Goal: Information Seeking & Learning: Learn about a topic

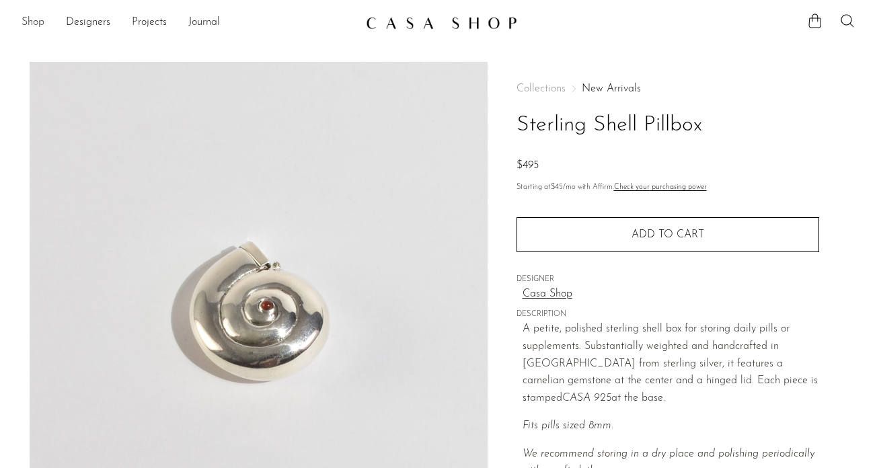
click at [36, 21] on link "Shop" at bounding box center [33, 22] width 23 height 17
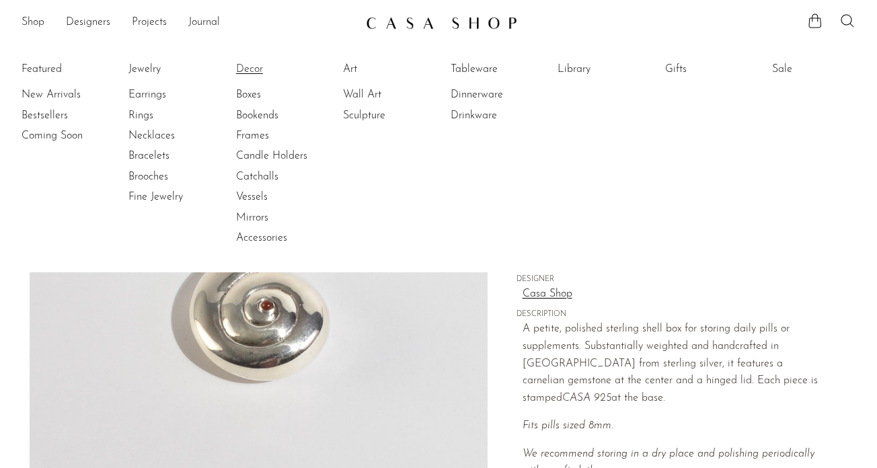
click at [253, 71] on link "Decor" at bounding box center [286, 69] width 101 height 15
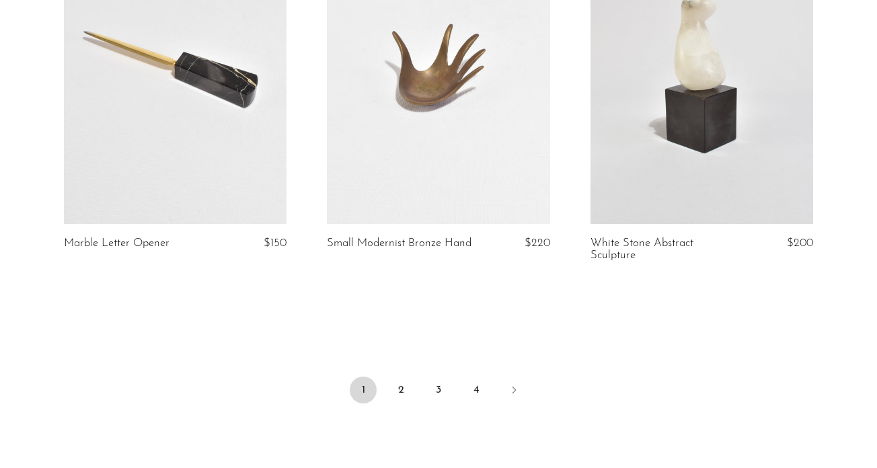
scroll to position [4356, 0]
click at [398, 381] on link "2" at bounding box center [400, 390] width 27 height 27
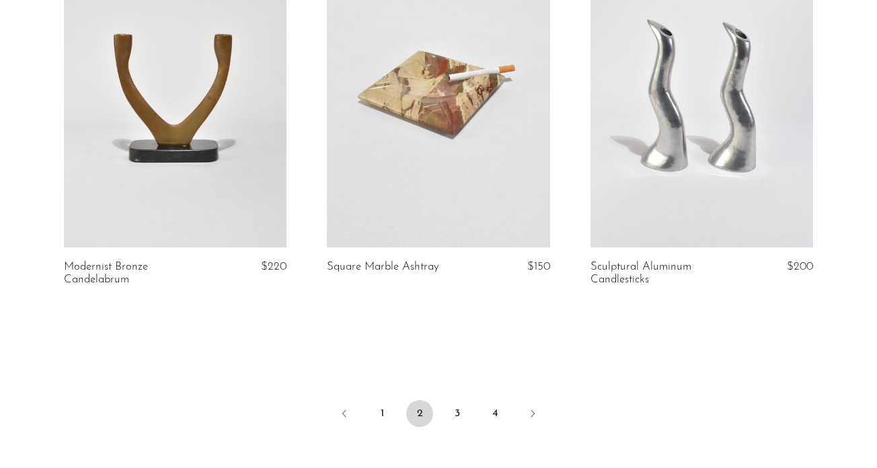
scroll to position [4299, 0]
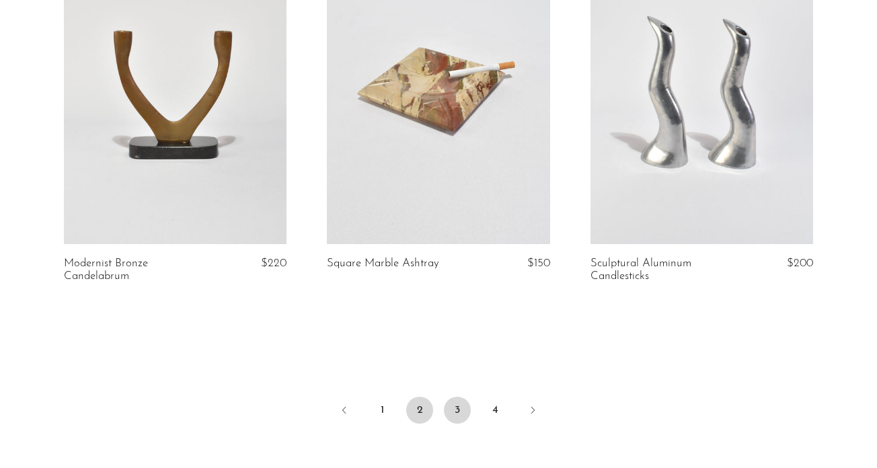
click at [450, 409] on link "3" at bounding box center [457, 410] width 27 height 27
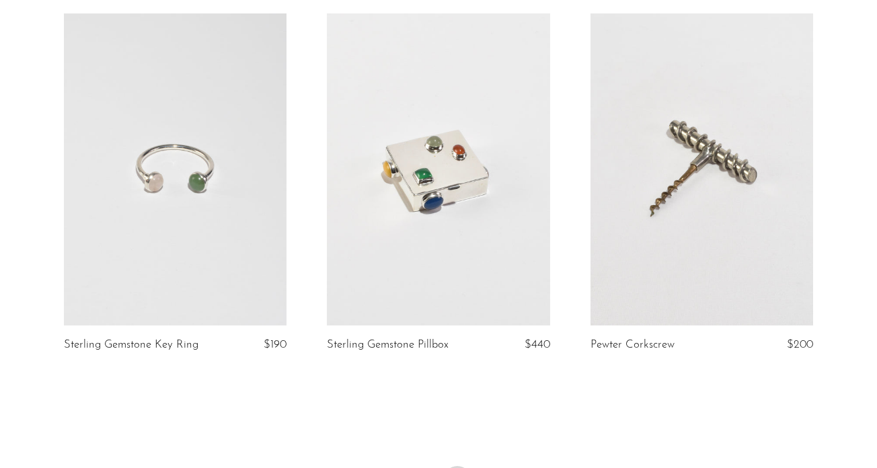
scroll to position [4271, 0]
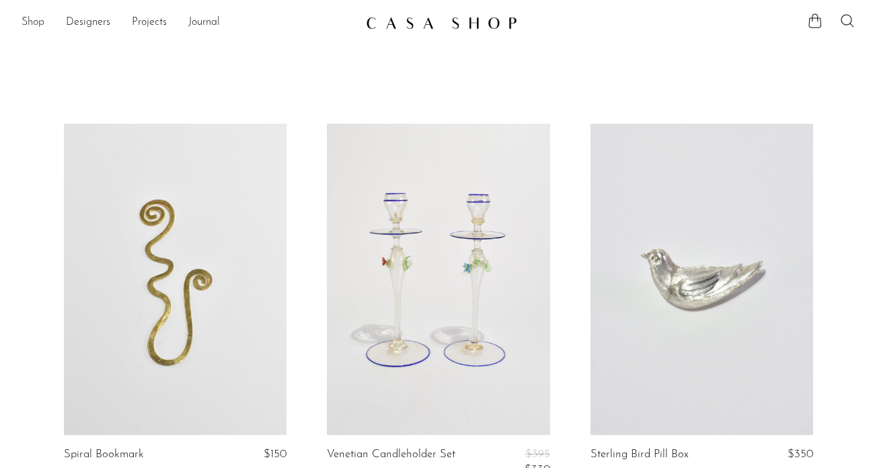
click at [25, 24] on link "Shop" at bounding box center [33, 22] width 23 height 17
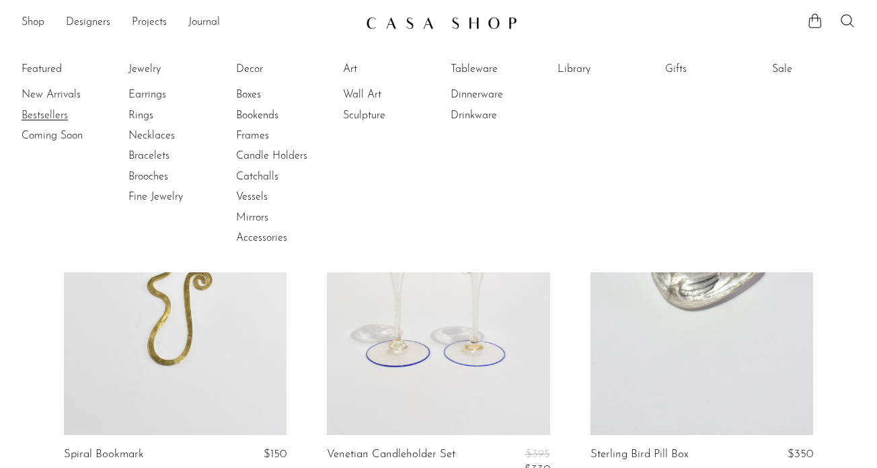
click at [35, 112] on link "Bestsellers" at bounding box center [72, 115] width 101 height 15
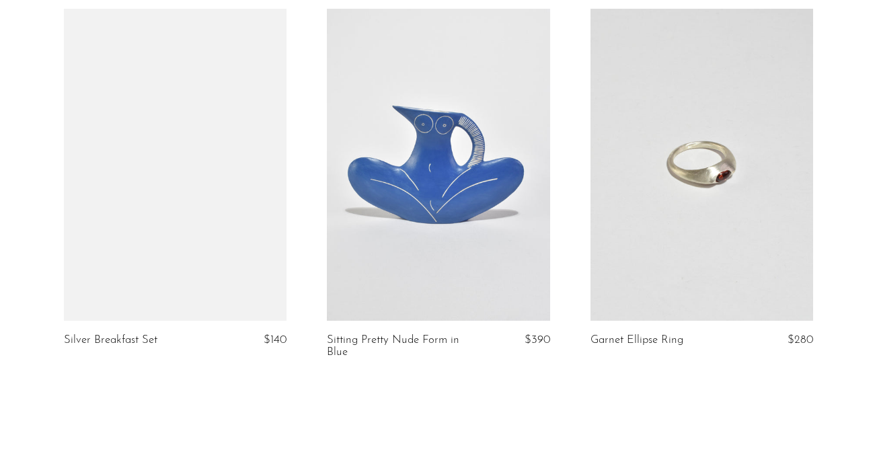
scroll to position [4261, 0]
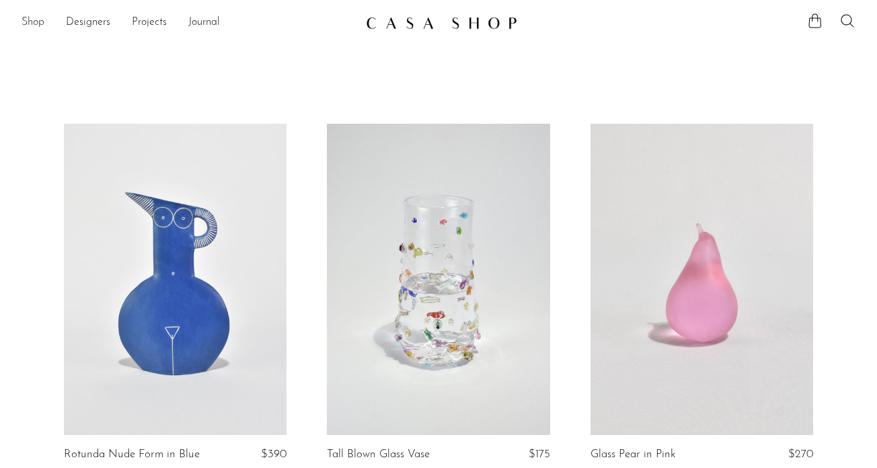
click at [34, 22] on link "Shop" at bounding box center [33, 22] width 23 height 17
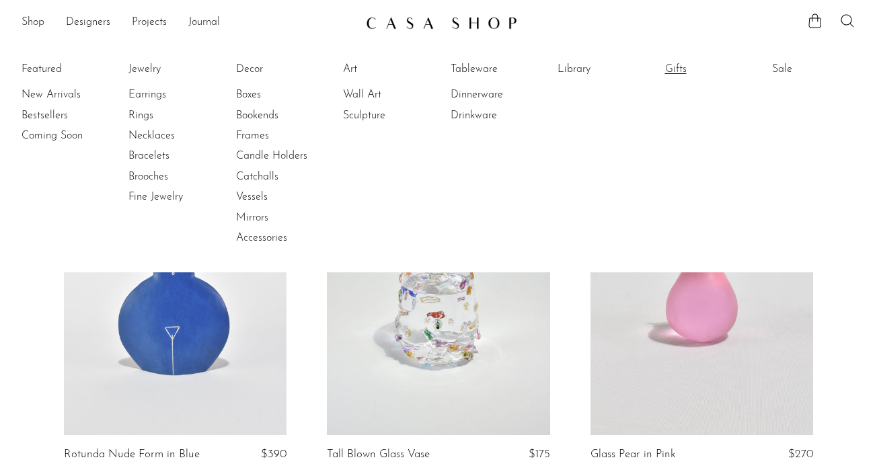
click at [677, 70] on link "Gifts" at bounding box center [715, 69] width 101 height 15
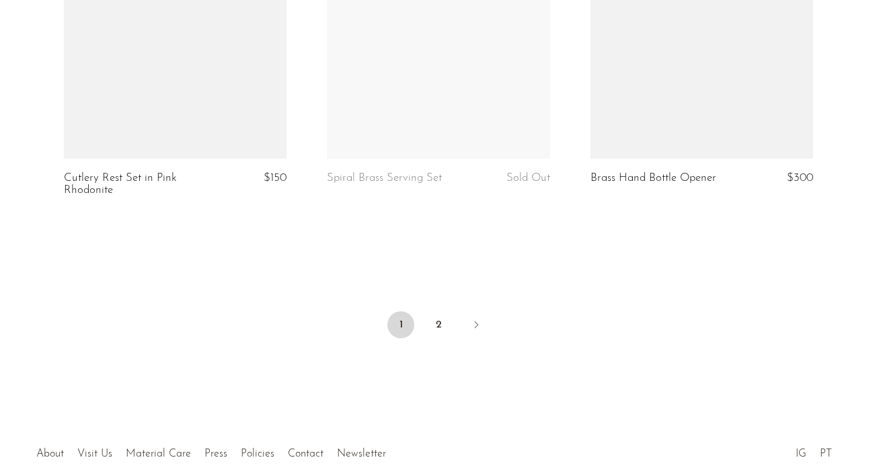
scroll to position [4472, 0]
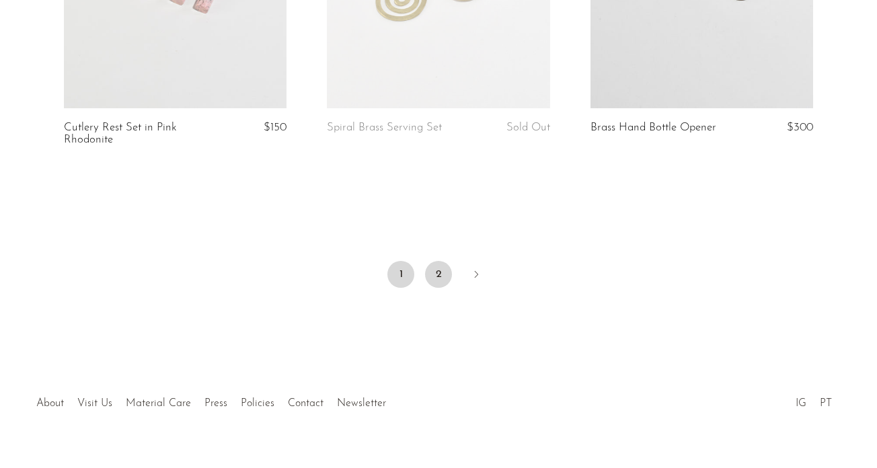
click at [436, 261] on link "2" at bounding box center [438, 274] width 27 height 27
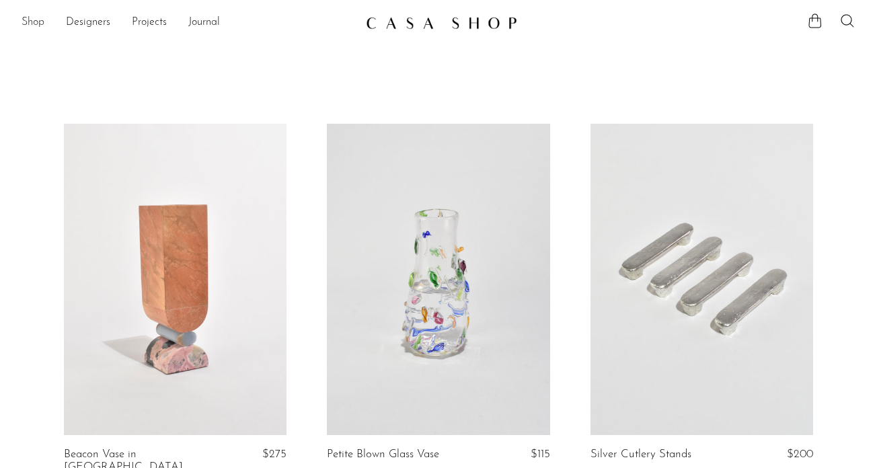
click at [40, 22] on link "Shop" at bounding box center [33, 22] width 23 height 17
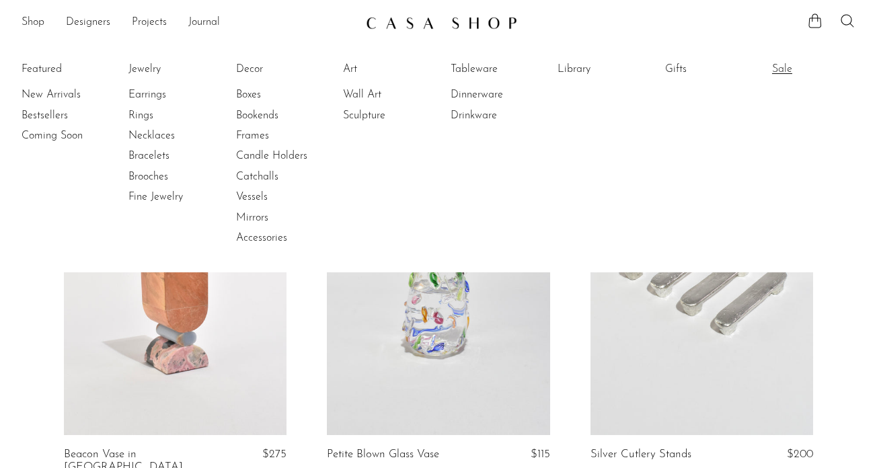
click at [783, 65] on link "Sale" at bounding box center [822, 69] width 101 height 15
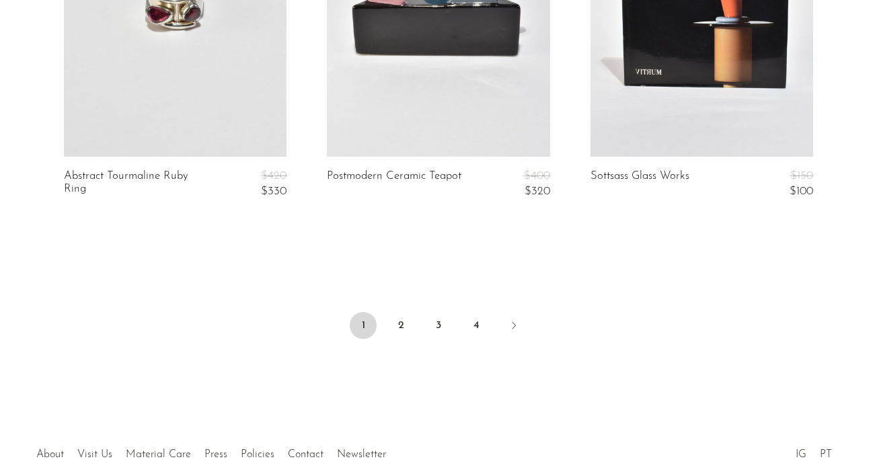
scroll to position [4527, 0]
click at [409, 327] on link "2" at bounding box center [400, 326] width 27 height 27
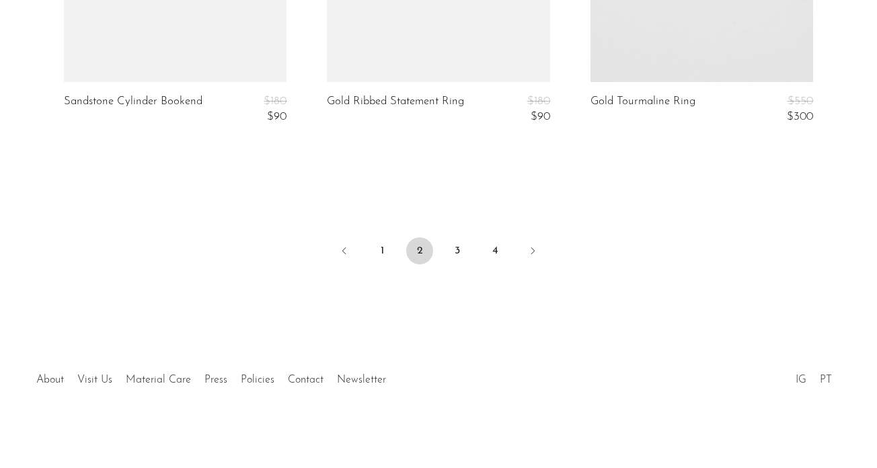
scroll to position [4604, 0]
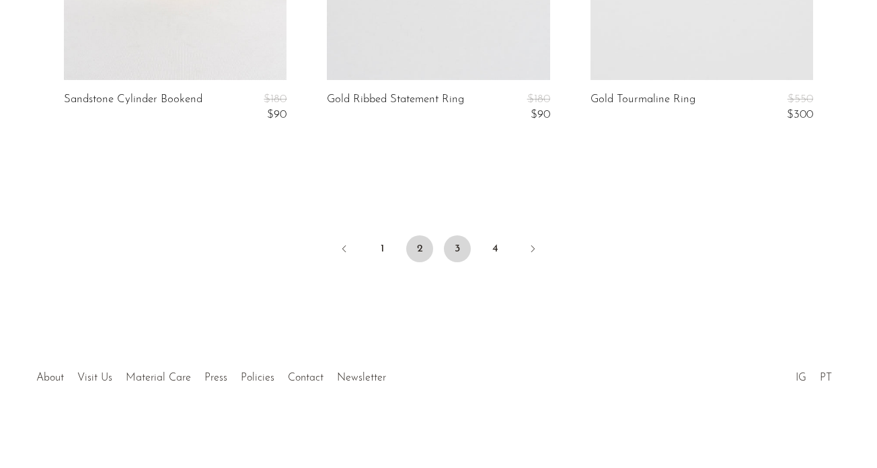
click at [461, 257] on link "3" at bounding box center [457, 248] width 27 height 27
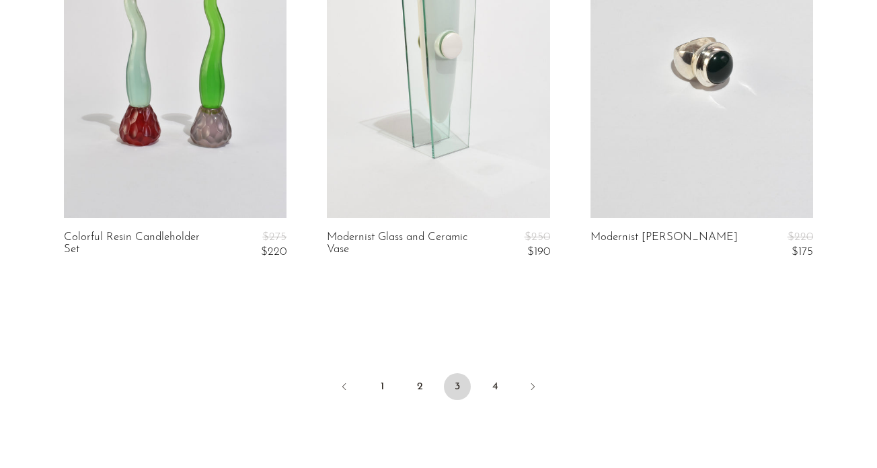
scroll to position [4604, 0]
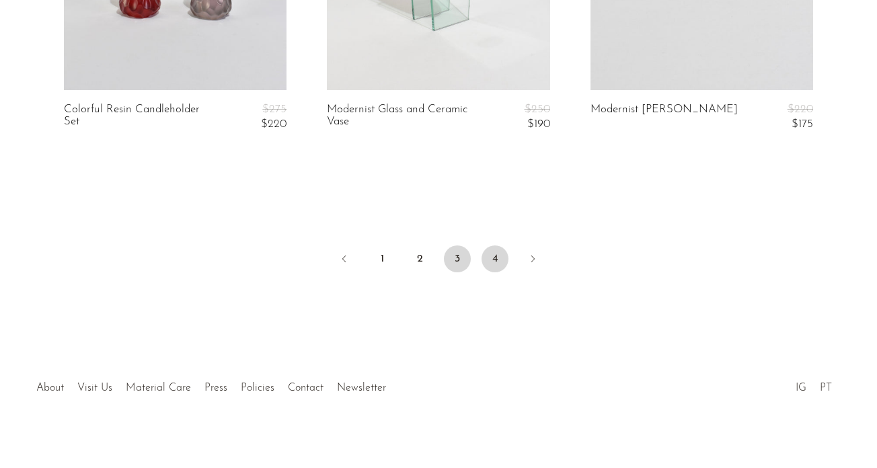
click at [493, 248] on link "4" at bounding box center [494, 258] width 27 height 27
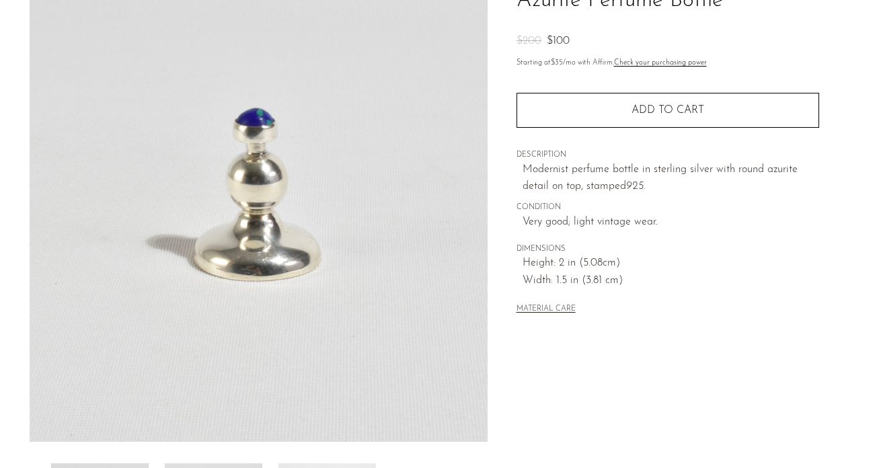
scroll to position [407, 0]
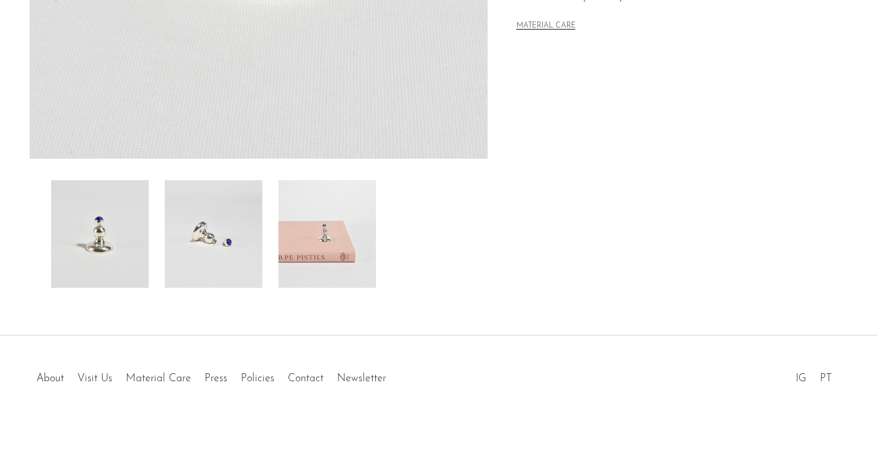
click at [212, 231] on img at bounding box center [213, 234] width 97 height 108
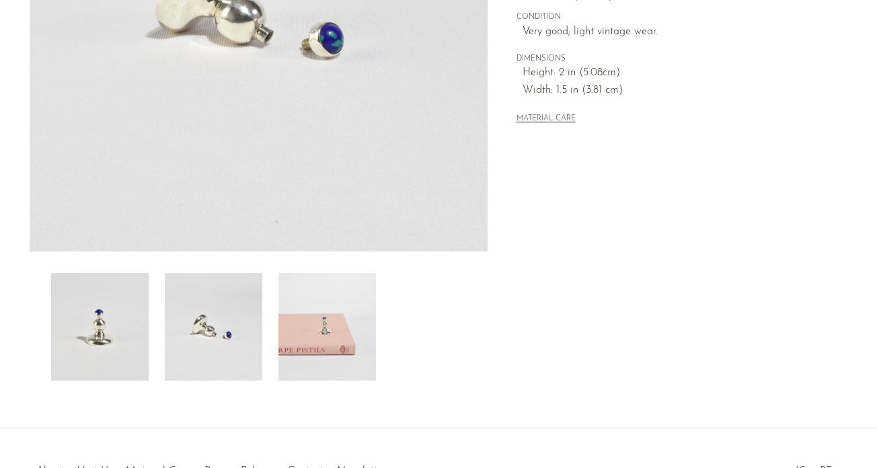
scroll to position [44, 0]
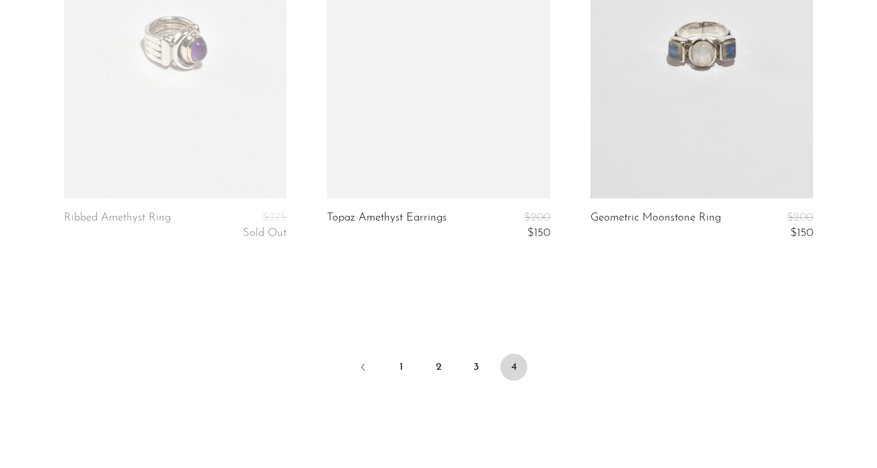
scroll to position [2943, 0]
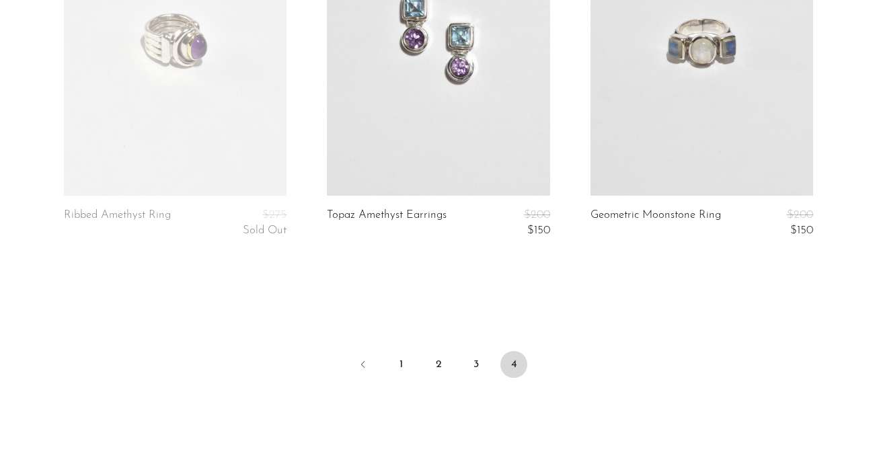
click at [742, 56] on link at bounding box center [701, 40] width 223 height 312
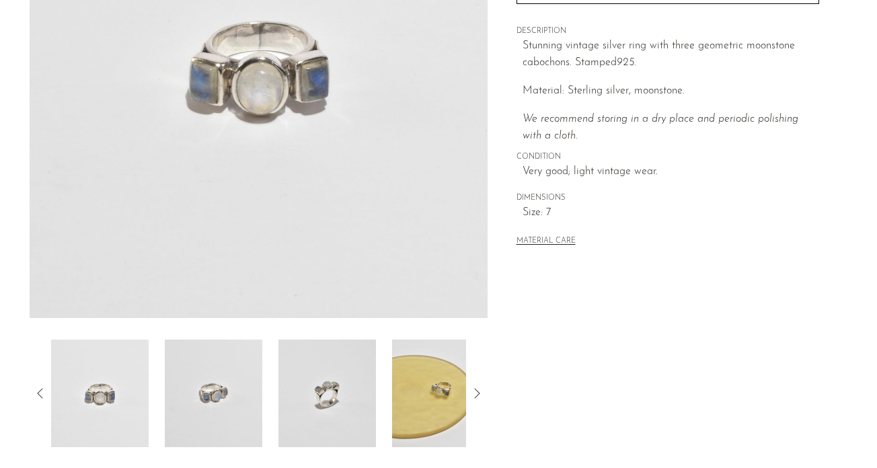
scroll to position [252, 0]
